Goal: Information Seeking & Learning: Learn about a topic

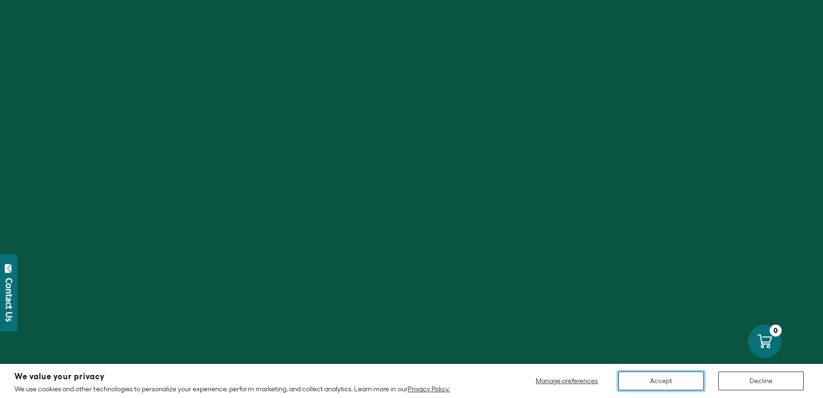
click at [658, 383] on button "Accept" at bounding box center [662, 381] width 86 height 19
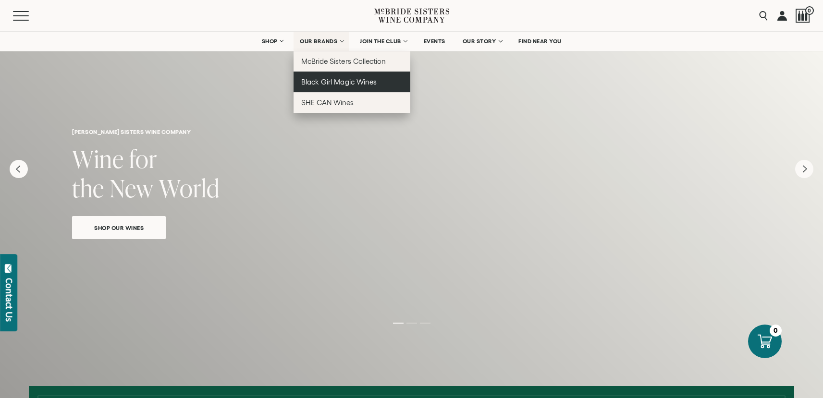
click at [328, 87] on link "Black Girl Magic Wines" at bounding box center [352, 82] width 117 height 21
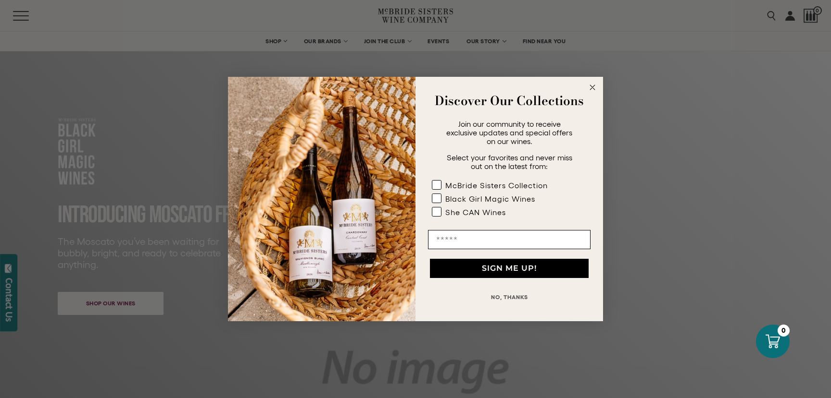
click at [595, 87] on circle "Close dialog" at bounding box center [592, 87] width 11 height 11
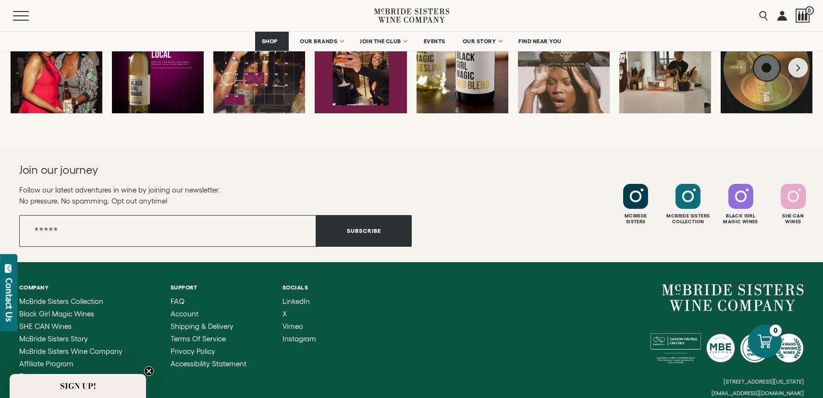
scroll to position [2673, 0]
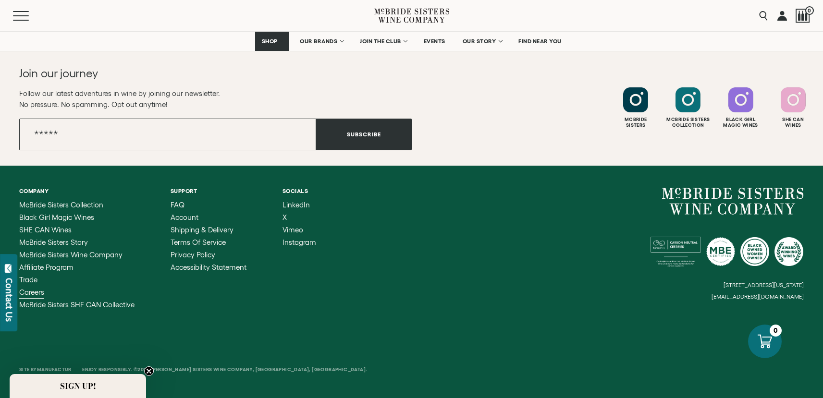
click at [34, 291] on span "Careers" at bounding box center [31, 292] width 25 height 8
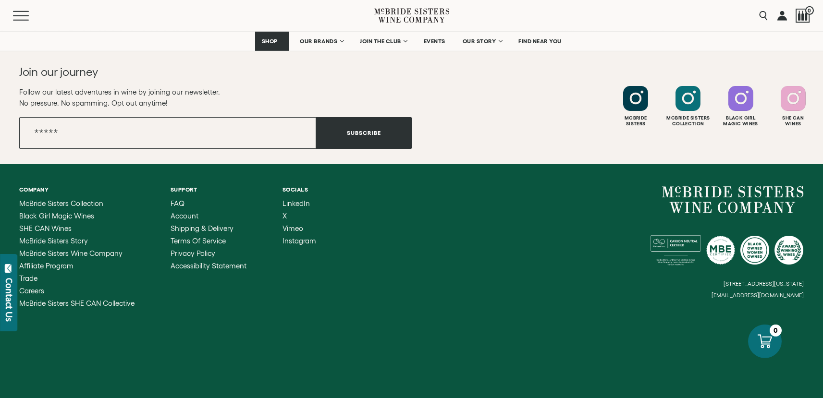
scroll to position [985, 0]
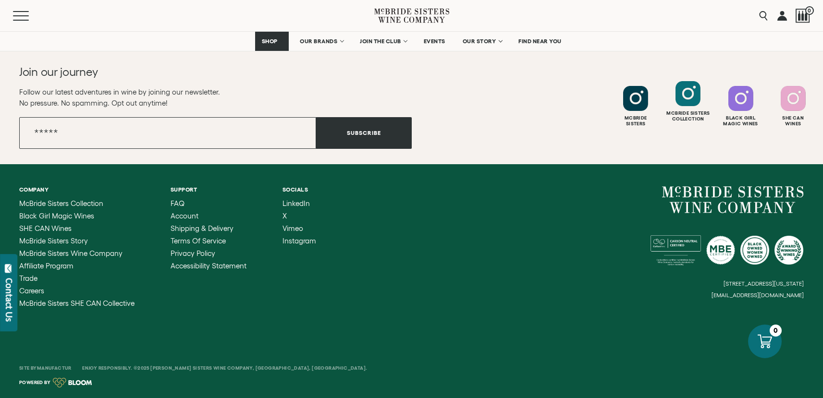
click at [680, 108] on div "Mcbride Sisters Collection" at bounding box center [688, 101] width 50 height 41
